Goal: Task Accomplishment & Management: Manage account settings

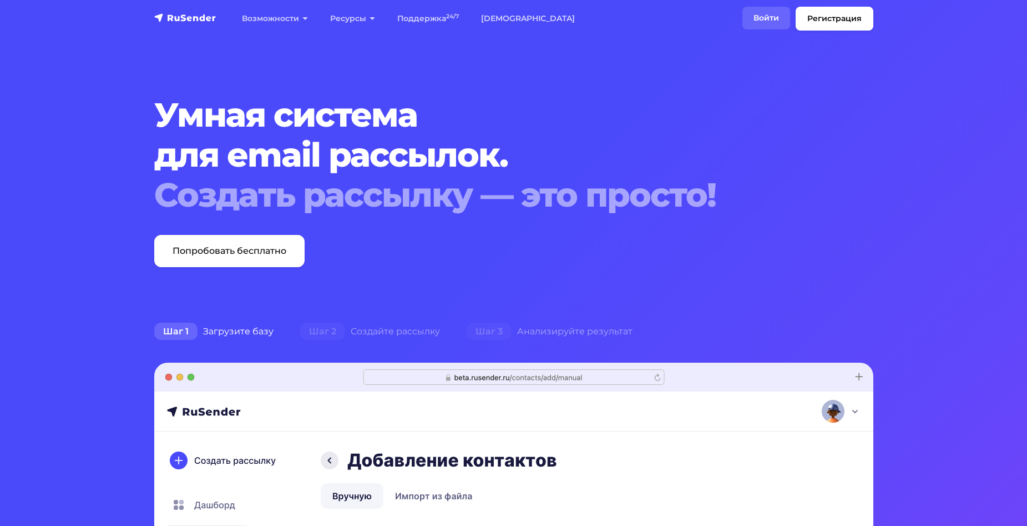
click at [771, 17] on link "Войти" at bounding box center [766, 18] width 48 height 23
click at [762, 19] on link "Войти" at bounding box center [766, 18] width 48 height 23
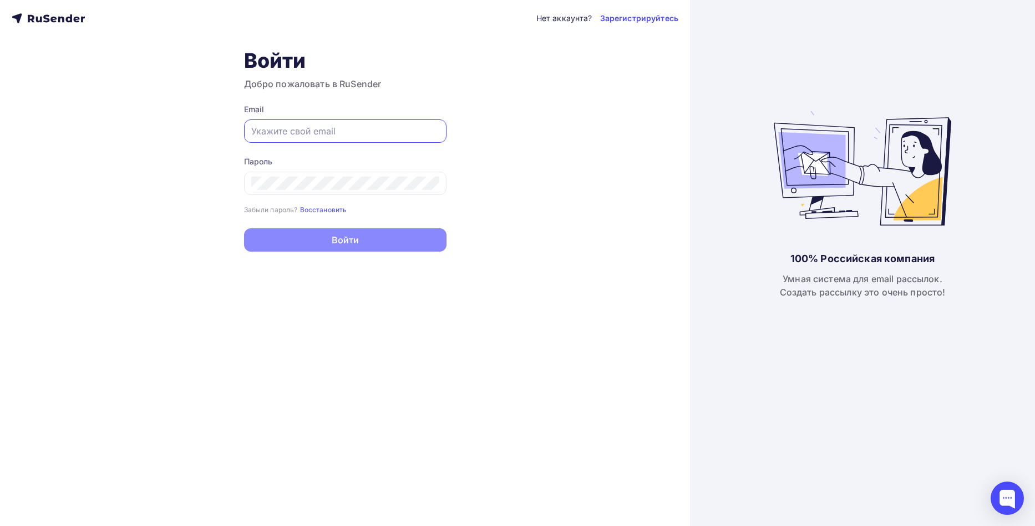
click at [340, 128] on input "text" at bounding box center [345, 130] width 188 height 13
type input "[EMAIL_ADDRESS][DOMAIN_NAME]"
click at [355, 127] on input "[EMAIL_ADDRESS][DOMAIN_NAME]" at bounding box center [345, 130] width 188 height 13
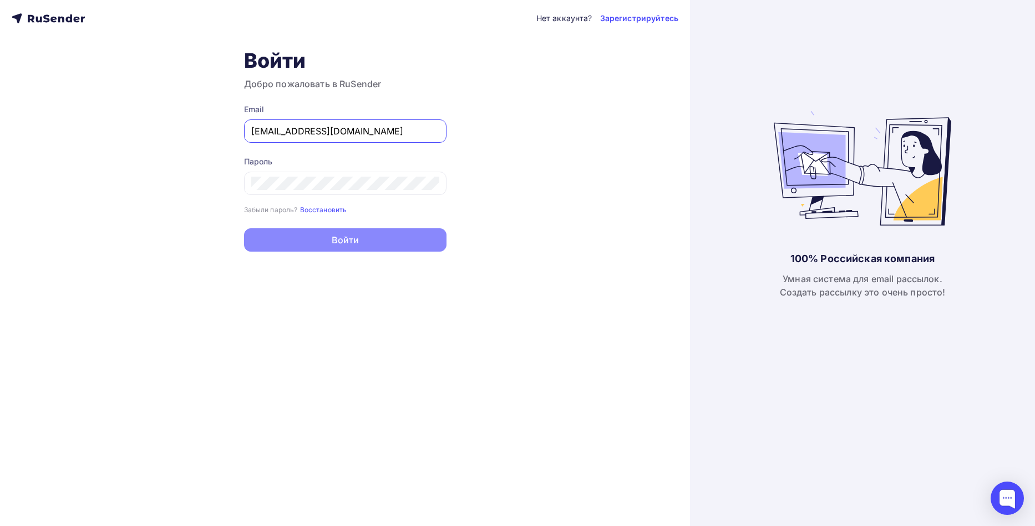
click at [355, 127] on input "[EMAIL_ADDRESS][DOMAIN_NAME]" at bounding box center [345, 130] width 188 height 13
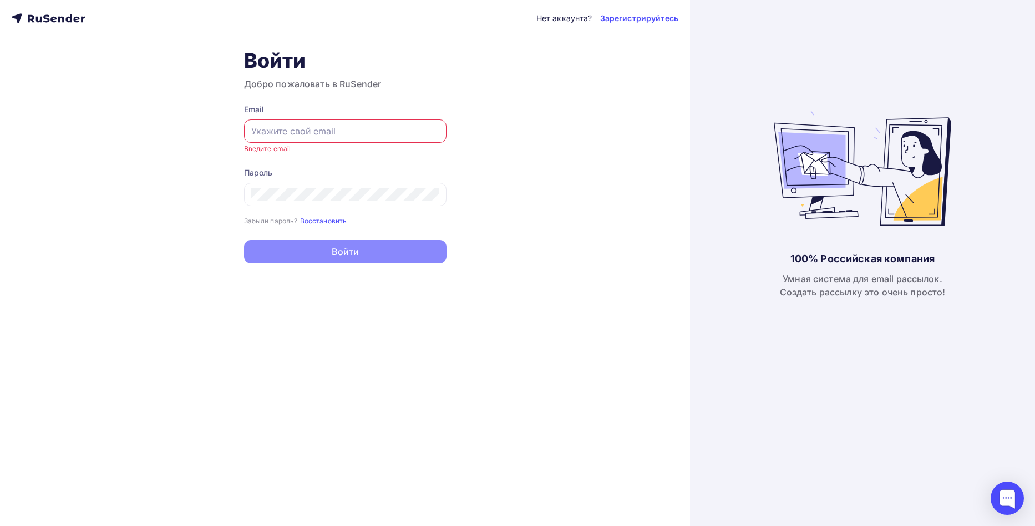
click at [355, 127] on input "text" at bounding box center [345, 130] width 188 height 13
type input "[EMAIL_ADDRESS][DOMAIN_NAME]"
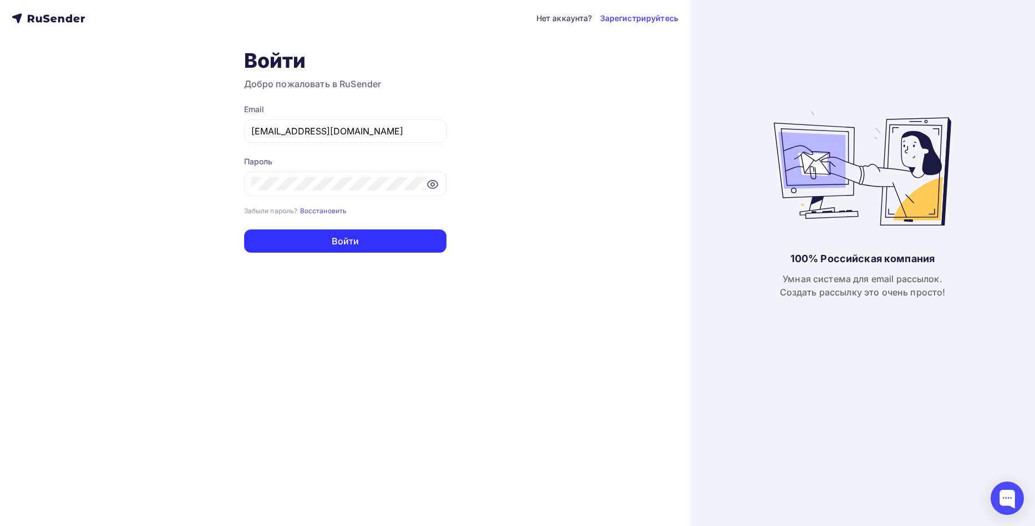
drag, startPoint x: 302, startPoint y: 237, endPoint x: 163, endPoint y: 251, distance: 140.5
click at [163, 251] on div "Нет аккаунта? Зарегистрируйтесь Войти Добро пожаловать в RuSender Email [EMAIL_…" at bounding box center [345, 263] width 690 height 526
drag, startPoint x: 366, startPoint y: 244, endPoint x: 347, endPoint y: 298, distance: 57.7
click at [347, 298] on div "Нет аккаунта? Зарегистрируйтесь Войти Добро пожаловать в RuSender Email [EMAIL_…" at bounding box center [345, 263] width 690 height 526
click at [347, 299] on div "Нет аккаунта? Зарегистрируйтесь Войти Добро пожаловать в RuSender Email [EMAIL_…" at bounding box center [345, 263] width 690 height 526
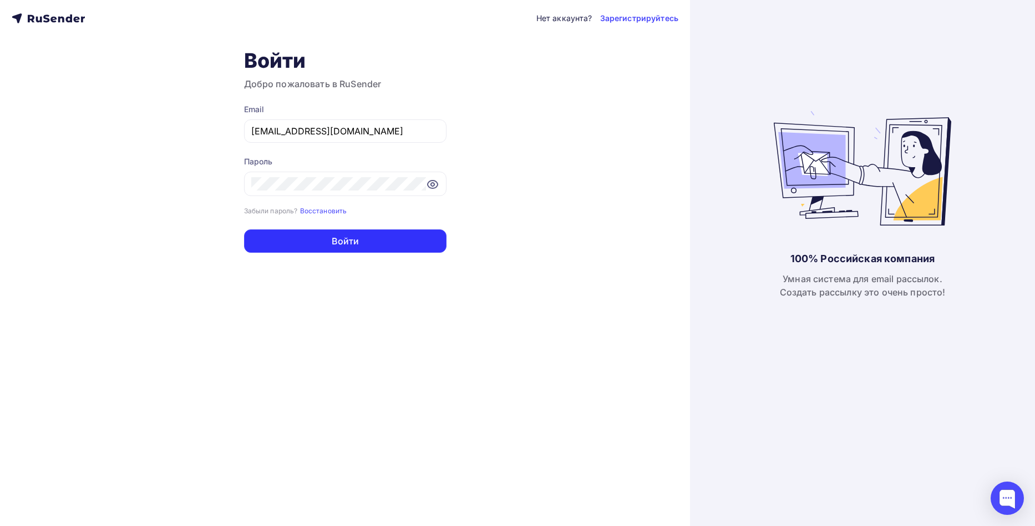
drag, startPoint x: 367, startPoint y: 243, endPoint x: 347, endPoint y: 281, distance: 43.2
click at [347, 281] on div "Нет аккаунта? Зарегистрируйтесь Войти Добро пожаловать в RuSender Email [EMAIL_…" at bounding box center [345, 263] width 690 height 526
drag, startPoint x: 363, startPoint y: 244, endPoint x: 330, endPoint y: 328, distance: 90.2
click at [330, 328] on div "Нет аккаунта? Зарегистрируйтесь Войти Добро пожаловать в RuSender Email [EMAIL_…" at bounding box center [345, 263] width 690 height 526
click at [329, 331] on div "Нет аккаунта? Зарегистрируйтесь Войти Добро пожаловать в RuSender Email [EMAIL_…" at bounding box center [345, 263] width 690 height 526
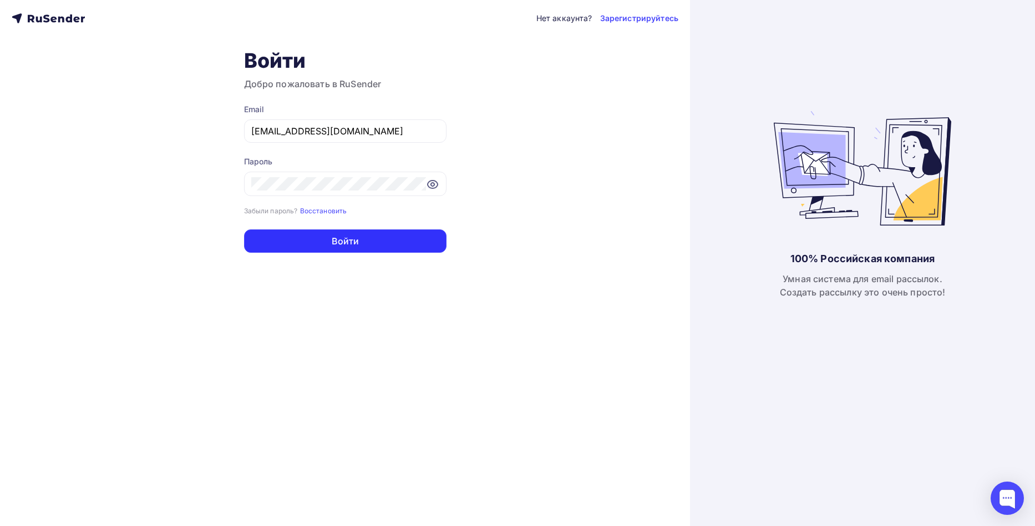
drag, startPoint x: 369, startPoint y: 240, endPoint x: 336, endPoint y: 314, distance: 80.7
click at [336, 314] on div "Нет аккаунта? Зарегистрируйтесь Войти Добро пожаловать в RuSender Email [EMAIL_…" at bounding box center [345, 263] width 690 height 526
drag, startPoint x: 336, startPoint y: 314, endPoint x: 342, endPoint y: 290, distance: 24.5
click at [342, 290] on div "Нет аккаунта? Зарегистрируйтесь Войти Добро пожаловать в RuSender Email [EMAIL_…" at bounding box center [345, 263] width 690 height 526
drag, startPoint x: 363, startPoint y: 240, endPoint x: 352, endPoint y: 281, distance: 42.0
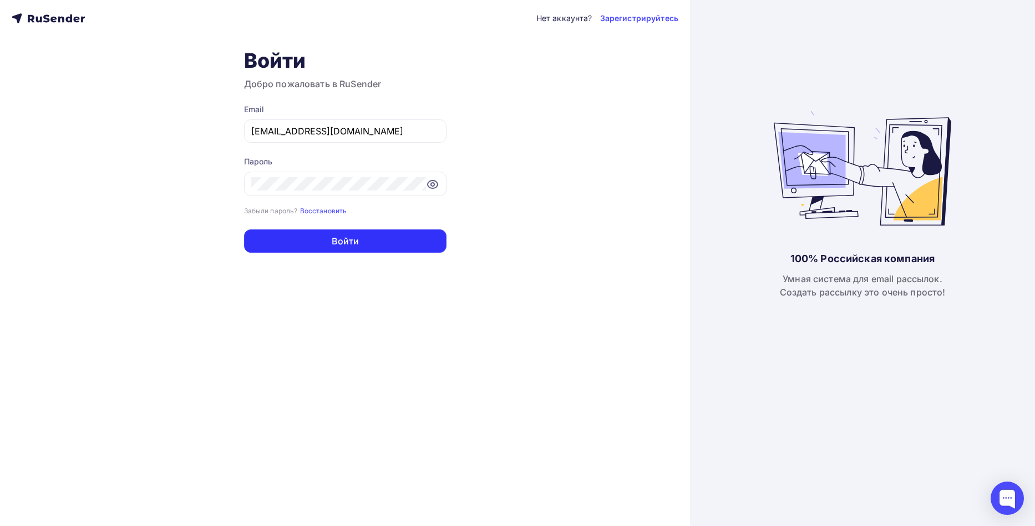
click at [352, 289] on div "Нет аккаунта? Зарегистрируйтесь Войти Добро пожаловать в RuSender Email [EMAIL_…" at bounding box center [345, 263] width 690 height 526
drag, startPoint x: 372, startPoint y: 244, endPoint x: 381, endPoint y: 191, distance: 54.0
click at [382, 192] on form "Email [EMAIL_ADDRESS][DOMAIN_NAME] Пароль Забыли пароль? Восстановить Забыли па…" at bounding box center [345, 178] width 203 height 149
click at [344, 276] on div "Нет аккаунта? Зарегистрируйтесь Войти Добро пожаловать в RuSender Email [EMAIL_…" at bounding box center [345, 263] width 690 height 526
drag, startPoint x: 361, startPoint y: 243, endPoint x: 344, endPoint y: 291, distance: 51.3
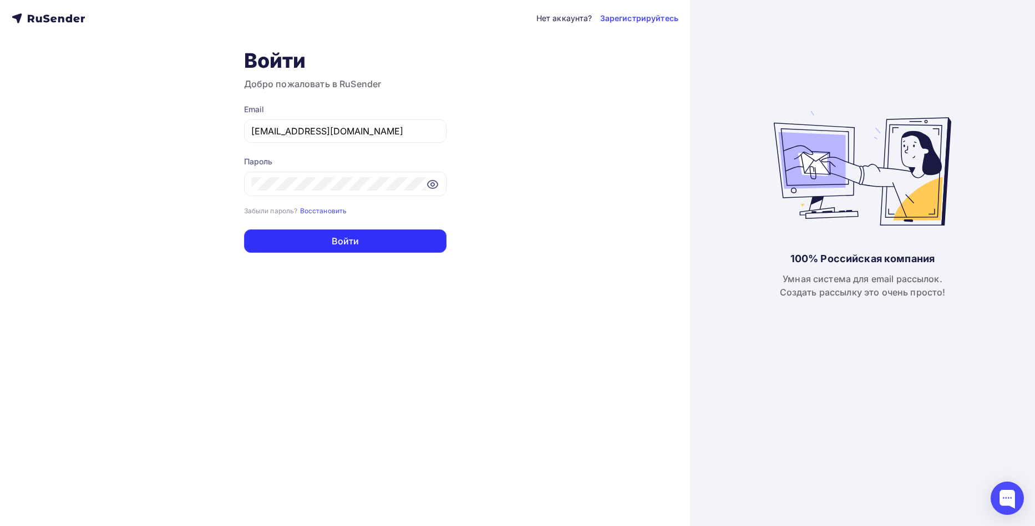
click at [344, 291] on div "Нет аккаунта? Зарегистрируйтесь Войти Добро пожаловать в RuSender Email [EMAIL_…" at bounding box center [345, 263] width 690 height 526
drag, startPoint x: 376, startPoint y: 245, endPoint x: 355, endPoint y: 286, distance: 46.7
click at [355, 286] on div "Нет аккаунта? Зарегистрируйтесь Войти Добро пожаловать в RuSender Email [EMAIL_…" at bounding box center [345, 263] width 690 height 526
drag, startPoint x: 375, startPoint y: 244, endPoint x: 351, endPoint y: 297, distance: 58.4
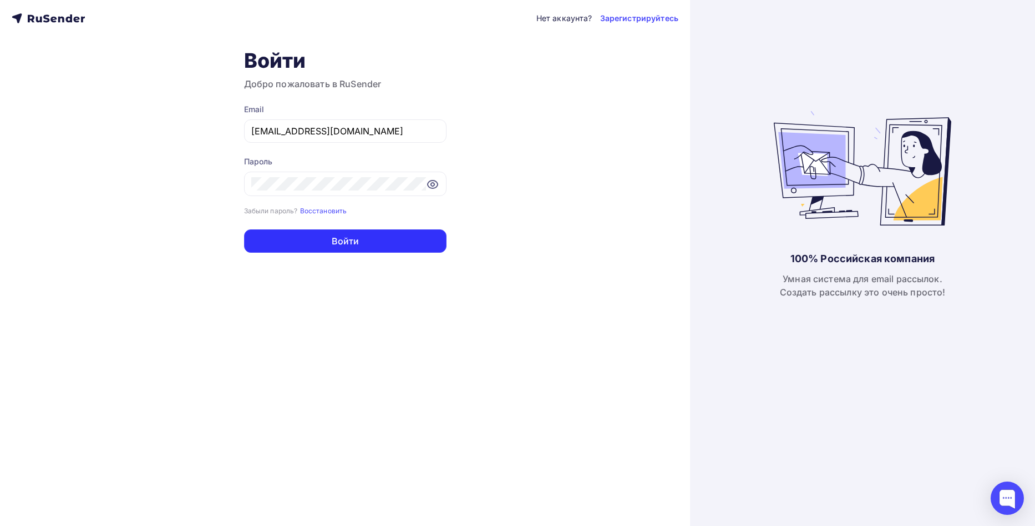
click at [351, 297] on div "Нет аккаунта? Зарегистрируйтесь Войти Добро пожаловать в RuSender Email [EMAIL_…" at bounding box center [345, 263] width 690 height 526
drag, startPoint x: 372, startPoint y: 244, endPoint x: 346, endPoint y: 296, distance: 58.8
click at [346, 296] on div "Нет аккаунта? Зарегистрируйтесь Войти Добро пожаловать в RuSender Email [EMAIL_…" at bounding box center [345, 263] width 690 height 526
drag, startPoint x: 373, startPoint y: 247, endPoint x: 340, endPoint y: 312, distance: 73.0
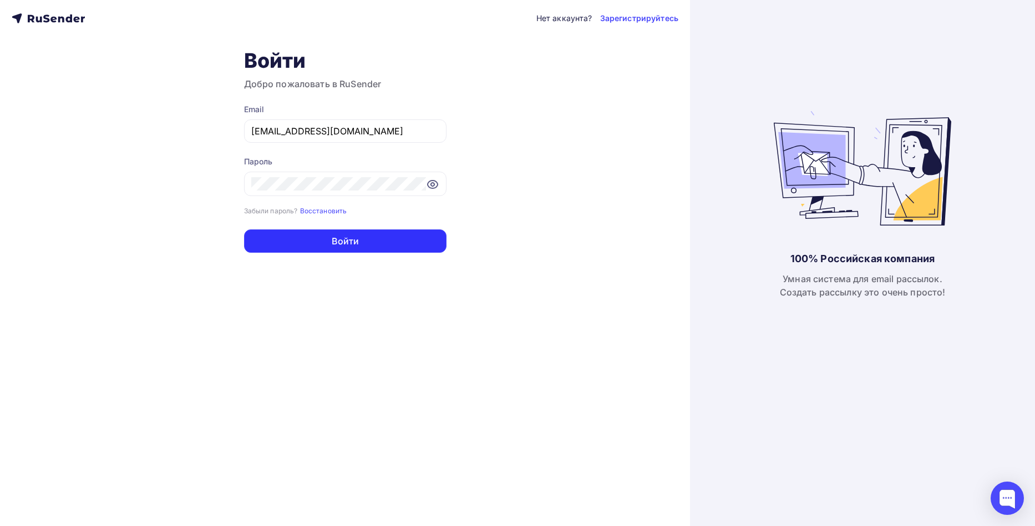
click at [340, 312] on div "Нет аккаунта? Зарегистрируйтесь Войти Добро пожаловать в RuSender Email [EMAIL_…" at bounding box center [345, 263] width 690 height 526
click at [338, 312] on div "Нет аккаунта? Зарегистрируйтесь Войти Добро пожаловать в RuSender Email [EMAIL_…" at bounding box center [345, 263] width 690 height 526
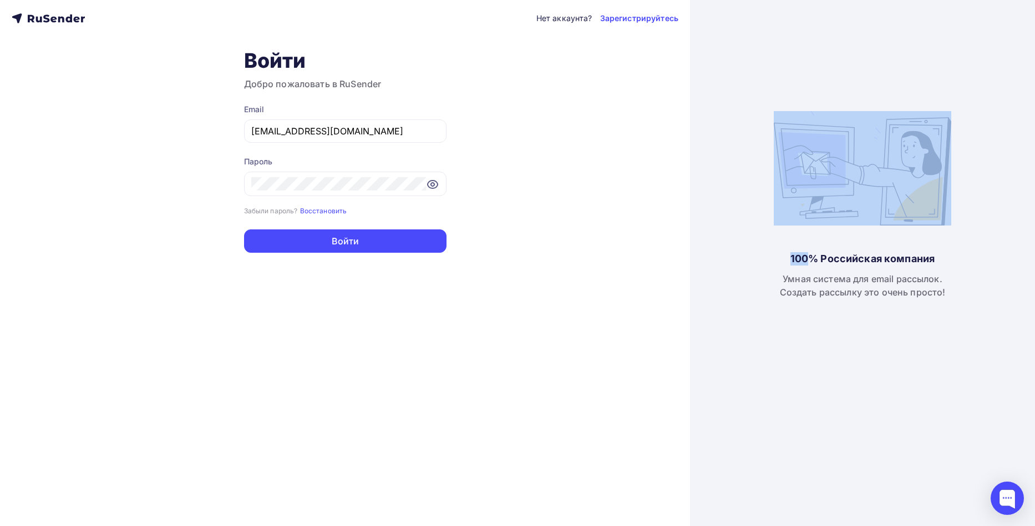
click at [338, 312] on div "Нет аккаунта? Зарегистрируйтесь Войти Добро пожаловать в RuSender Email [EMAIL_…" at bounding box center [345, 263] width 690 height 526
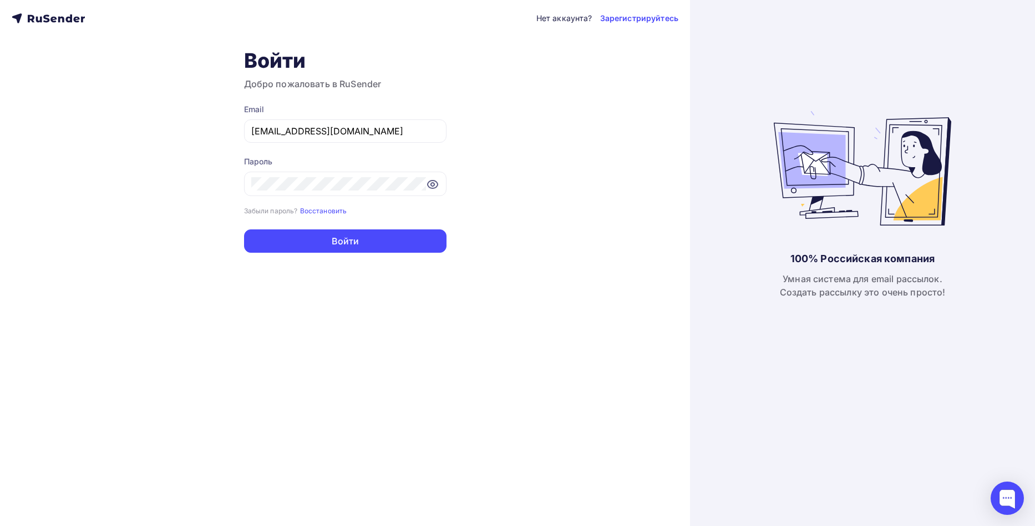
click at [337, 309] on div "Нет аккаунта? Зарегистрируйтесь Войти Добро пожаловать в RuSender Email [EMAIL_…" at bounding box center [345, 263] width 690 height 526
drag, startPoint x: 368, startPoint y: 240, endPoint x: 343, endPoint y: 304, distance: 68.8
click at [343, 304] on div "Нет аккаунта? Зарегистрируйтесь Войти Добро пожаловать в RuSender Email [EMAIL_…" at bounding box center [345, 263] width 690 height 526
drag, startPoint x: 368, startPoint y: 247, endPoint x: 348, endPoint y: 282, distance: 40.3
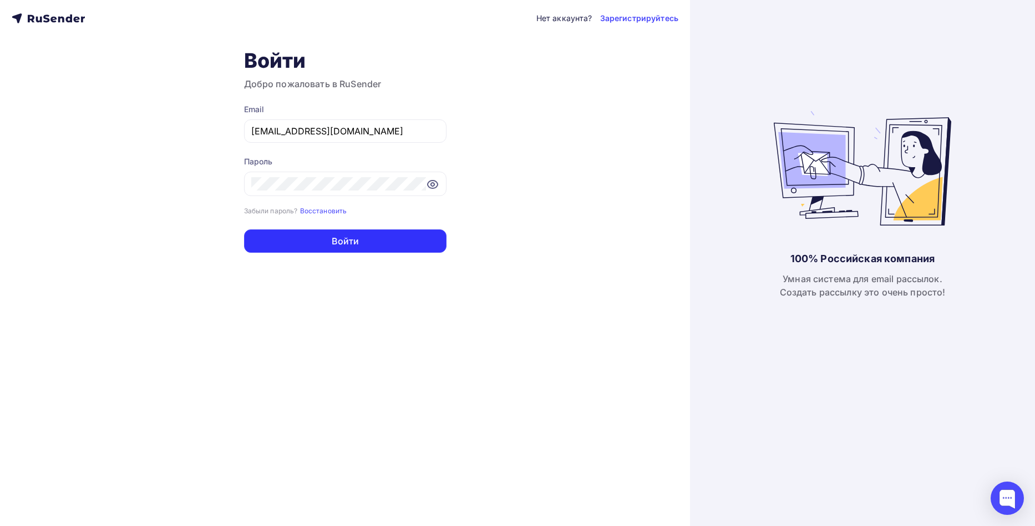
click at [347, 290] on div "Нет аккаунта? Зарегистрируйтесь Войти Добро пожаловать в RuSender Email [EMAIL_…" at bounding box center [345, 263] width 690 height 526
click at [371, 247] on button "Войти" at bounding box center [345, 240] width 203 height 23
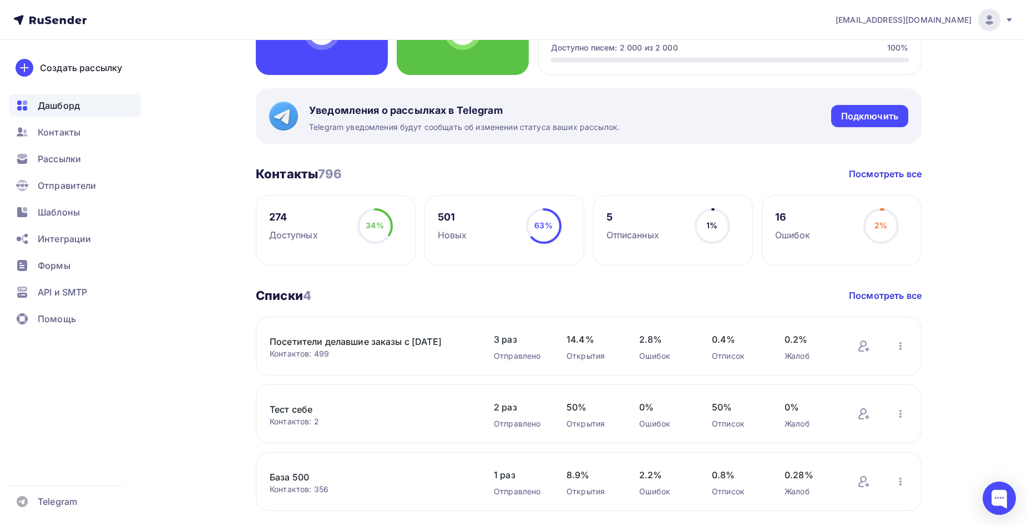
scroll to position [166, 0]
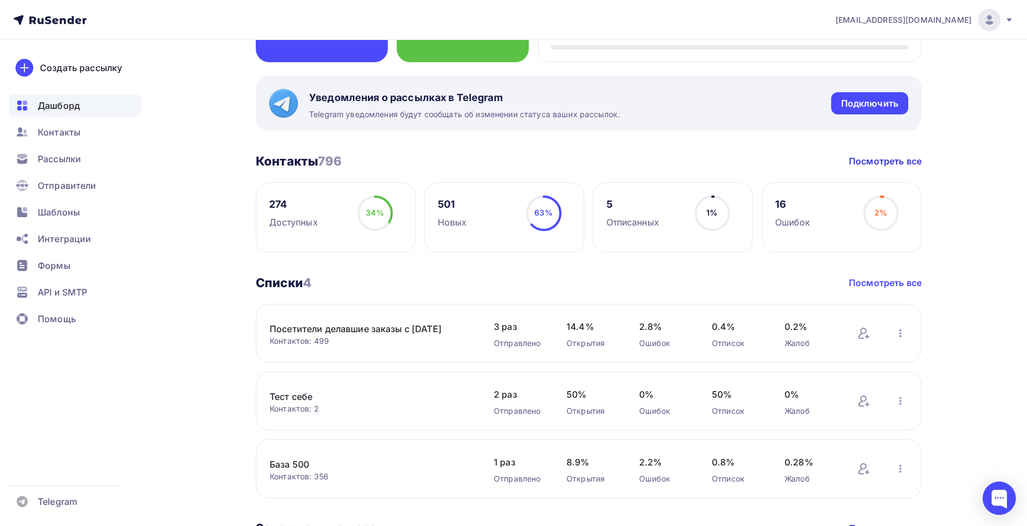
click at [865, 283] on link "Посмотреть все" at bounding box center [885, 282] width 73 height 13
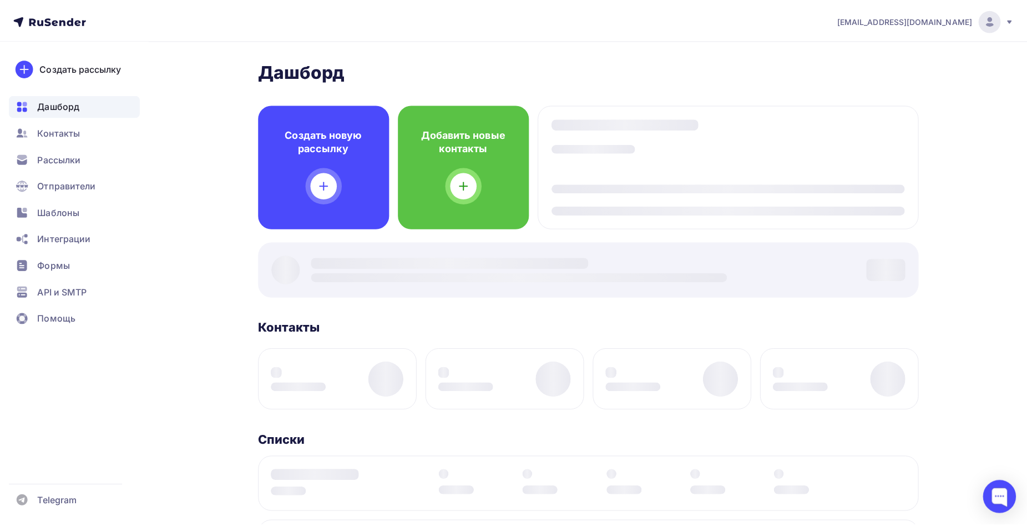
scroll to position [166, 0]
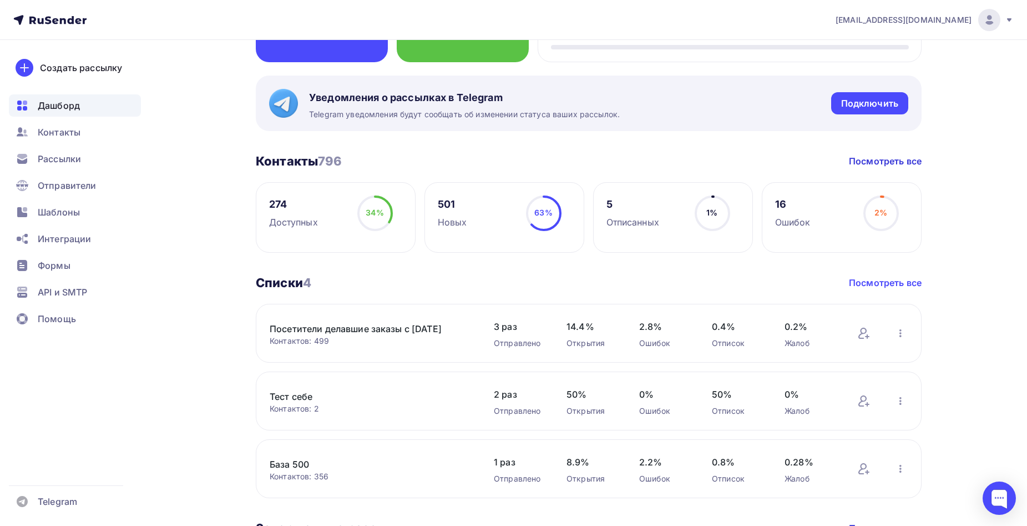
click at [871, 279] on link "Посмотреть все" at bounding box center [885, 282] width 73 height 13
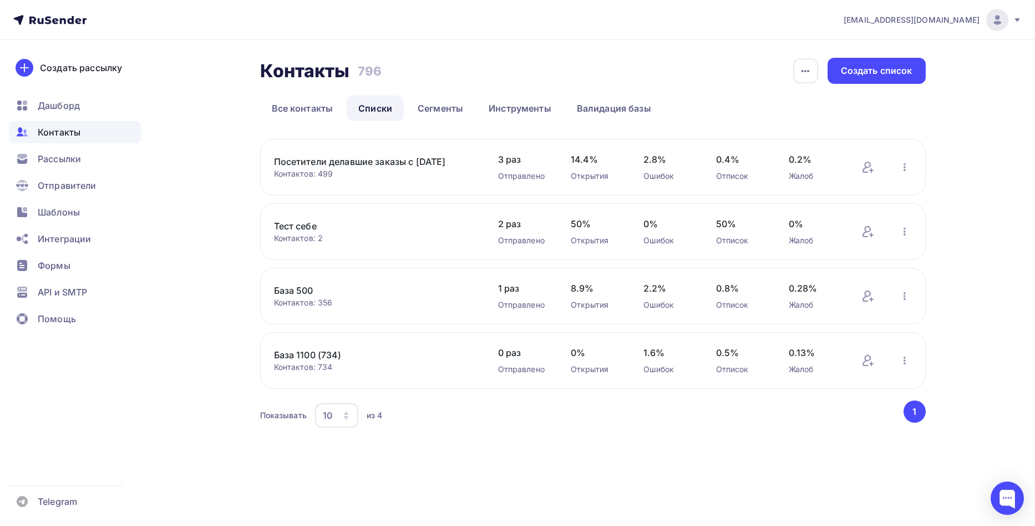
click at [347, 164] on link "Посетители делавшие заказы с [DATE]" at bounding box center [368, 161] width 189 height 13
click at [316, 103] on link "Все контакты" at bounding box center [302, 108] width 85 height 26
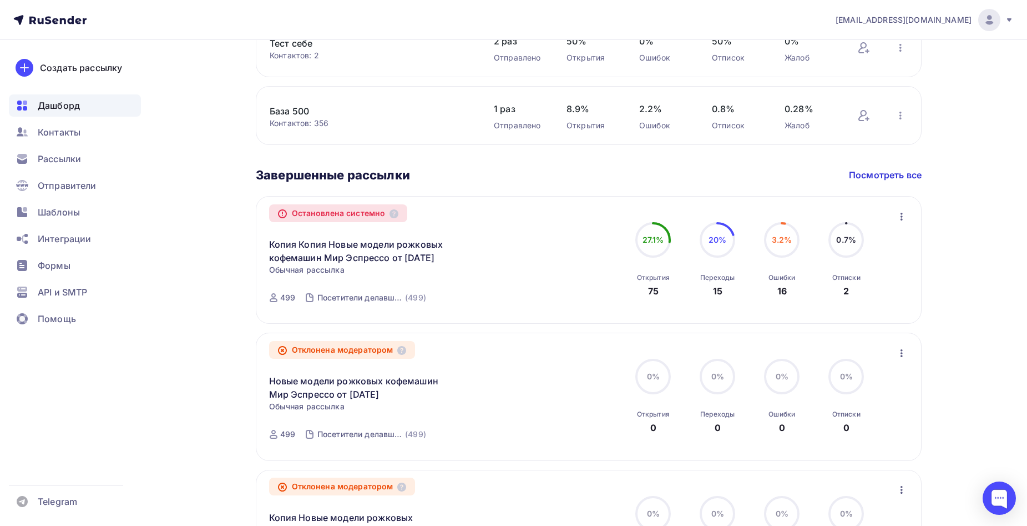
scroll to position [555, 0]
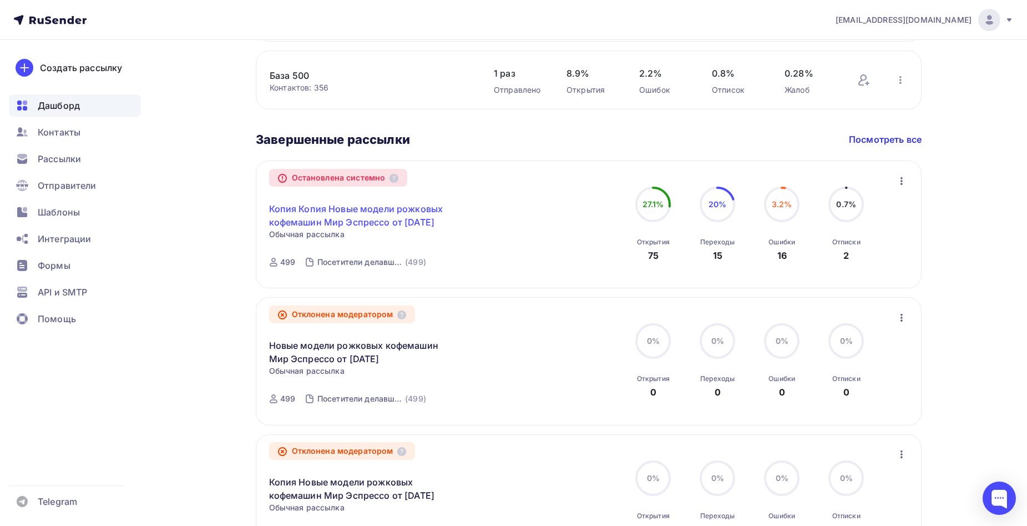
click at [362, 218] on link "Копия Копия Новые модели рожковых кофемашин Мир Эспрессо от [DATE]" at bounding box center [364, 215] width 190 height 27
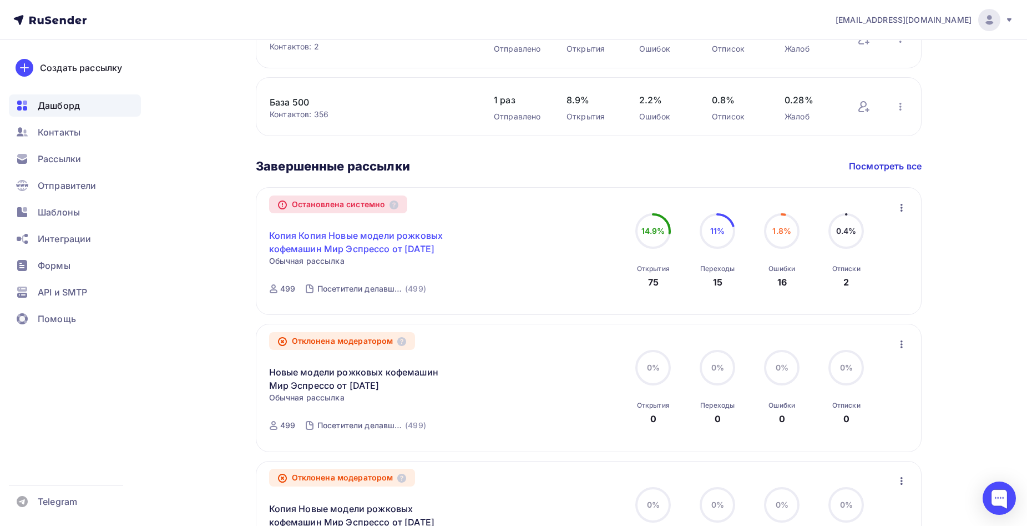
scroll to position [531, 0]
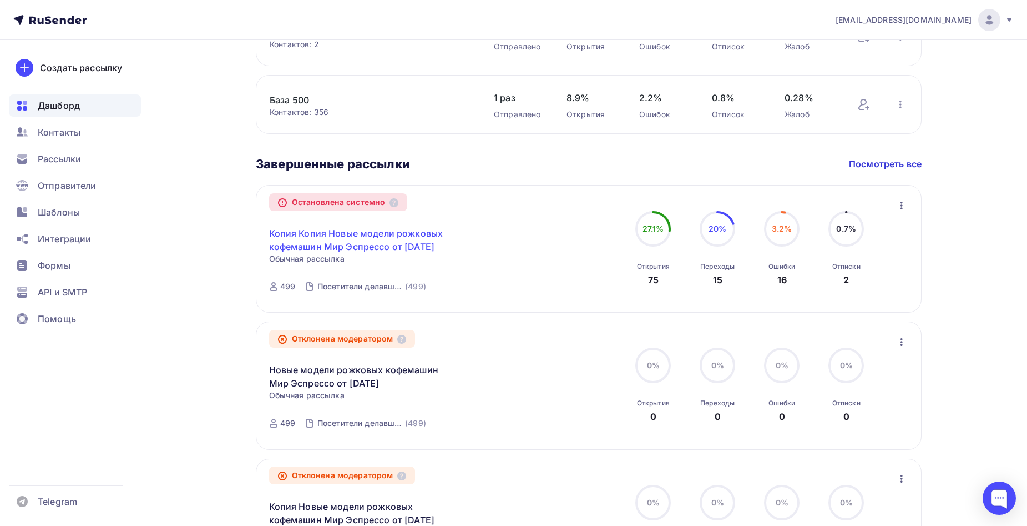
click at [389, 248] on link "Копия Копия Новые модели рожковых кофемашин Мир Эспрессо от [DATE]" at bounding box center [364, 239] width 190 height 27
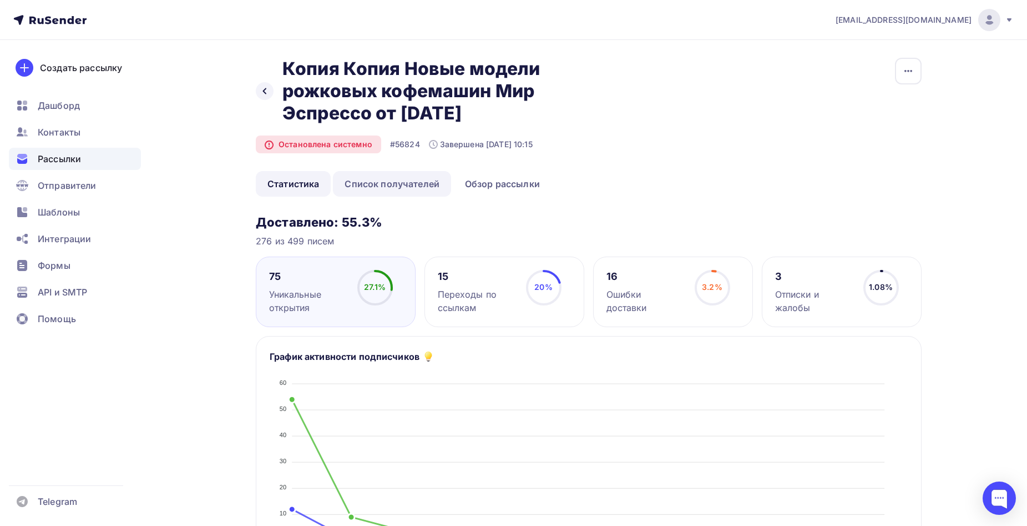
click at [427, 181] on link "Список получателей" at bounding box center [392, 184] width 118 height 26
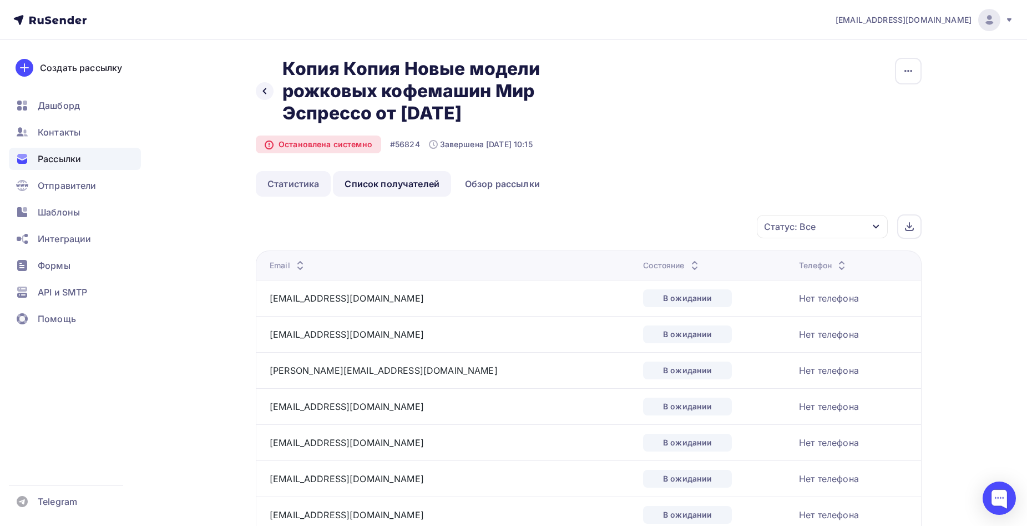
click at [326, 181] on link "Статистика" at bounding box center [293, 184] width 75 height 26
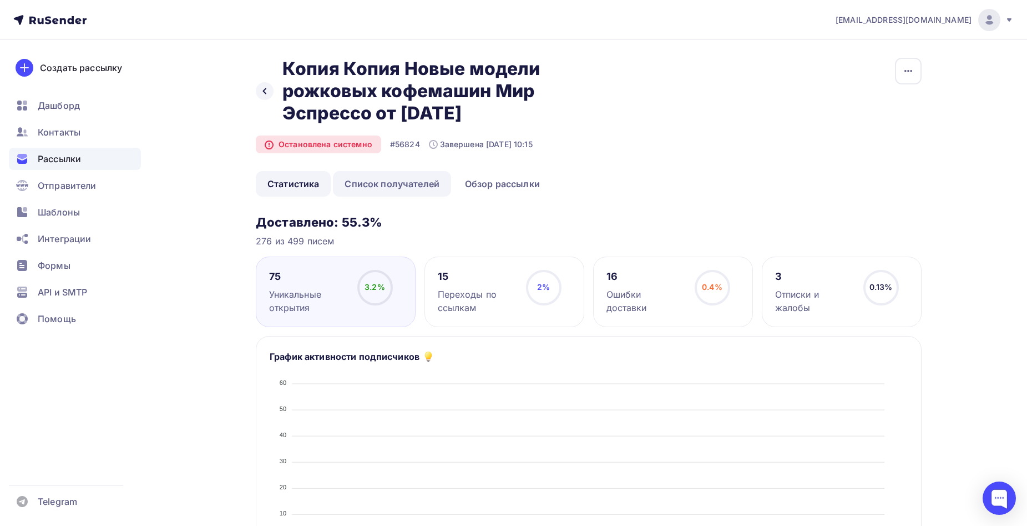
click at [357, 180] on link "Список получателей" at bounding box center [392, 184] width 118 height 26
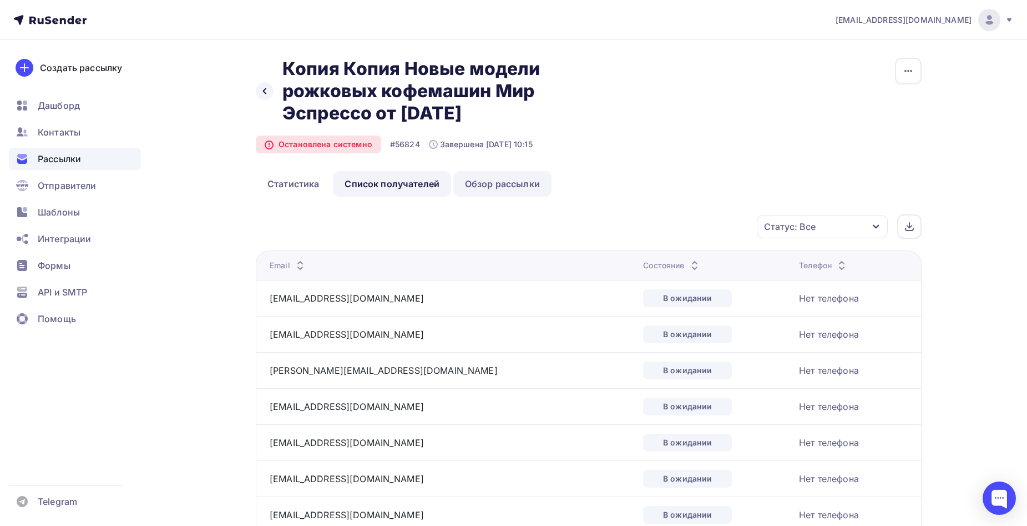
click at [519, 184] on link "Обзор рассылки" at bounding box center [502, 184] width 98 height 26
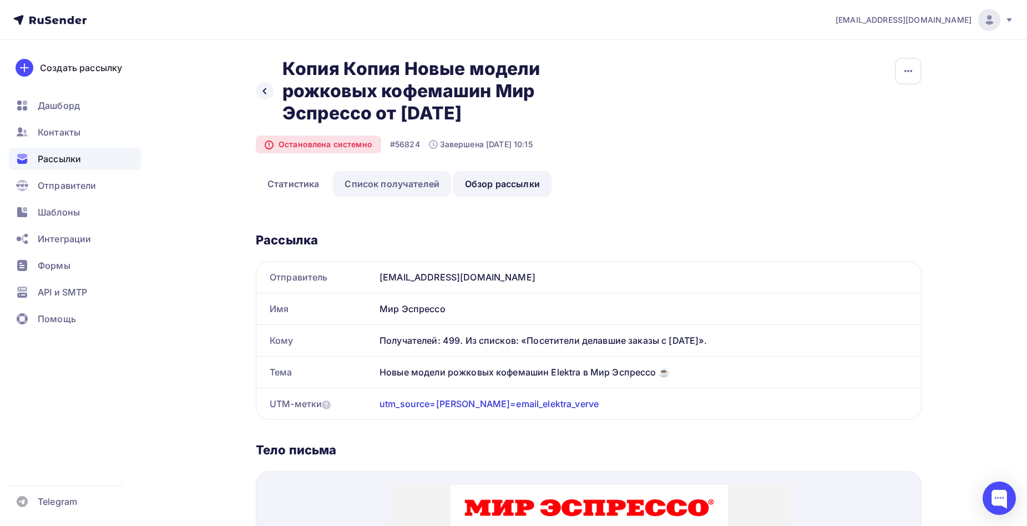
click at [377, 184] on link "Список получателей" at bounding box center [392, 184] width 118 height 26
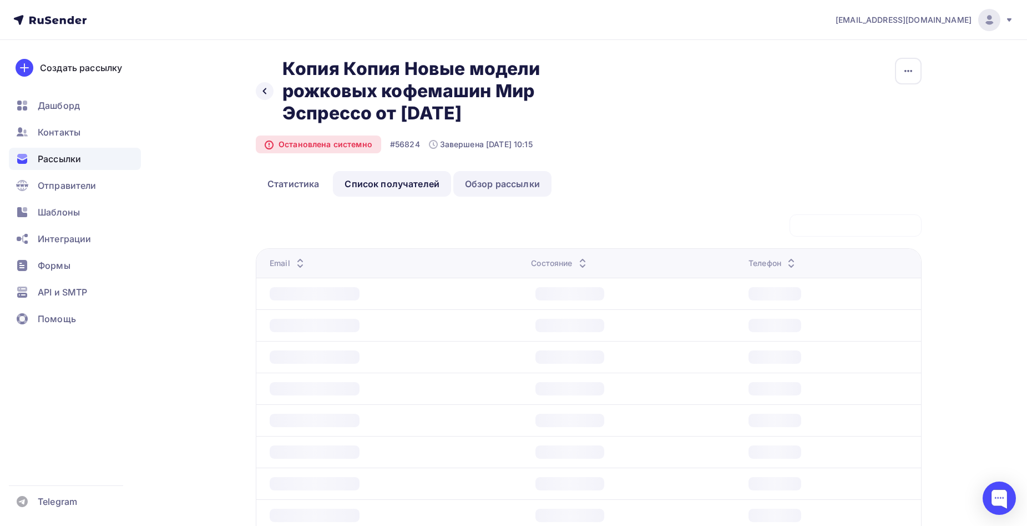
click at [468, 181] on link "Обзор рассылки" at bounding box center [502, 184] width 98 height 26
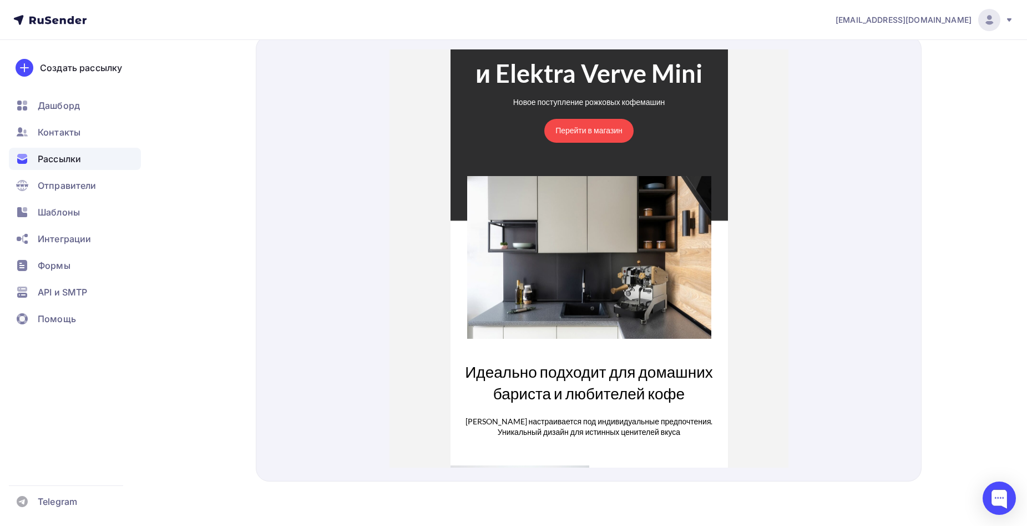
scroll to position [111, 0]
